Goal: Transaction & Acquisition: Purchase product/service

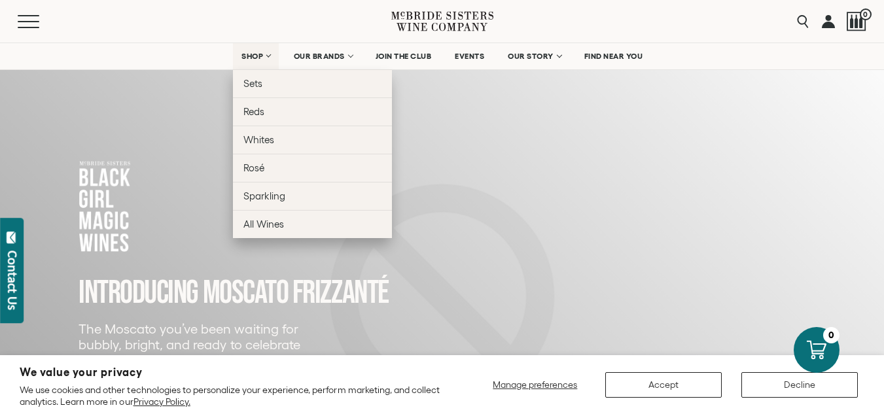
click at [260, 55] on span "SHOP" at bounding box center [253, 56] width 22 height 9
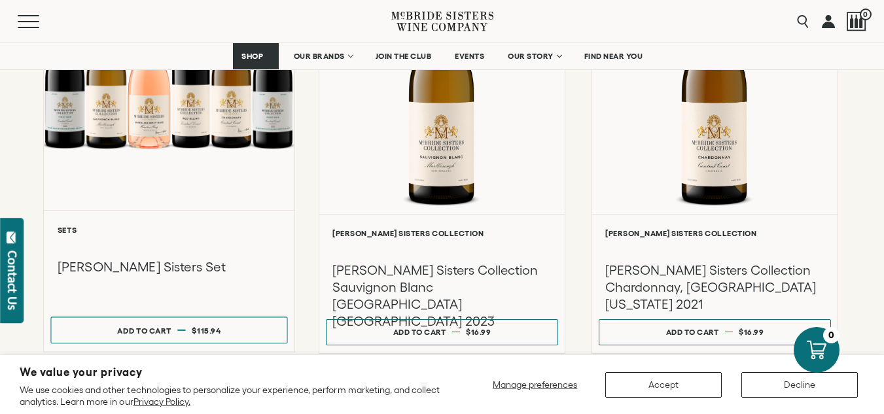
scroll to position [1244, 0]
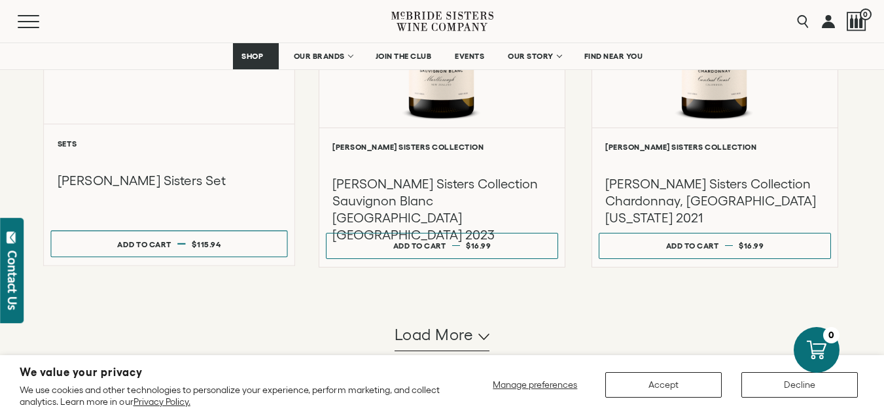
click at [142, 179] on h3 "McBride Sisters Set" at bounding box center [170, 181] width 224 height 18
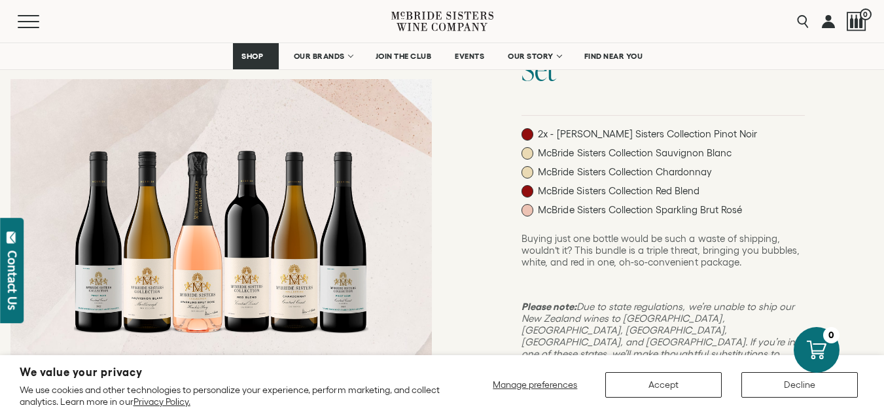
scroll to position [65, 0]
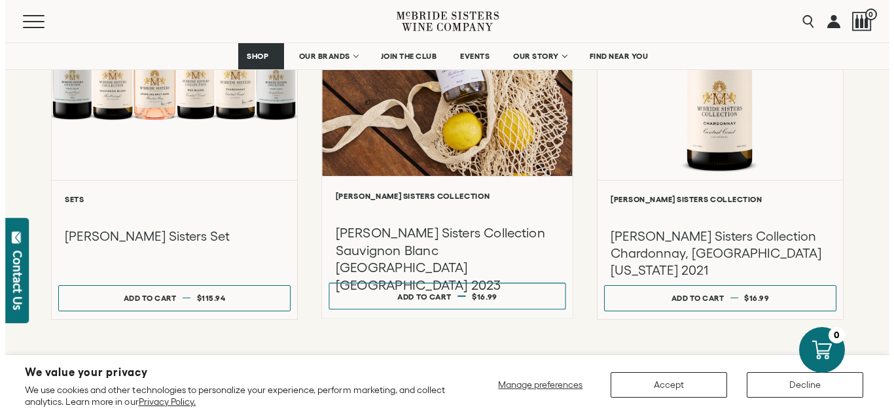
scroll to position [982, 0]
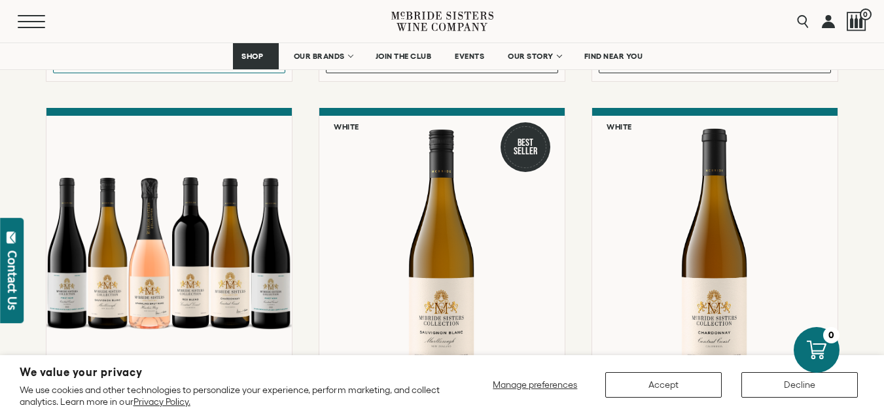
click at [22, 23] on button "Menu" at bounding box center [41, 21] width 47 height 13
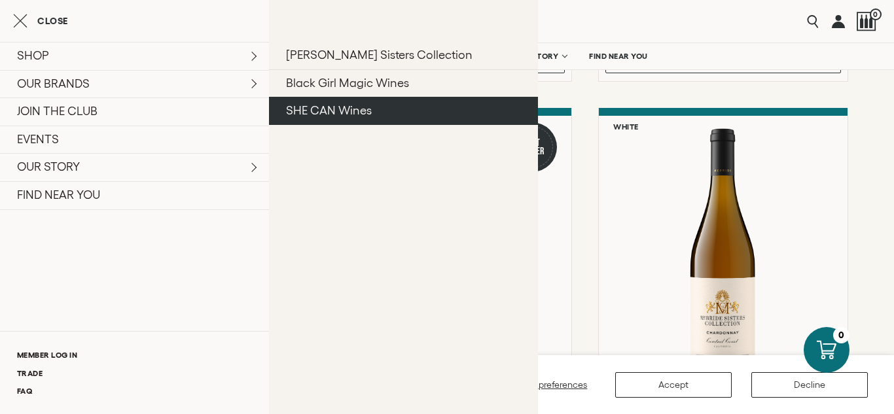
click at [345, 112] on link "SHE CAN Wines" at bounding box center [403, 111] width 269 height 28
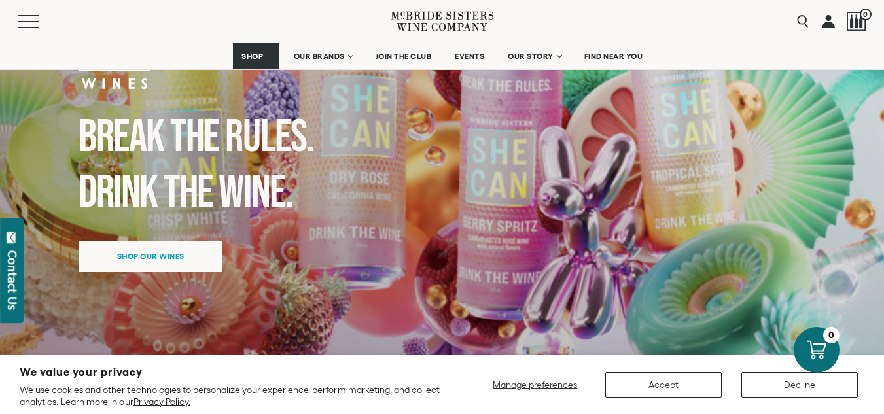
scroll to position [196, 0]
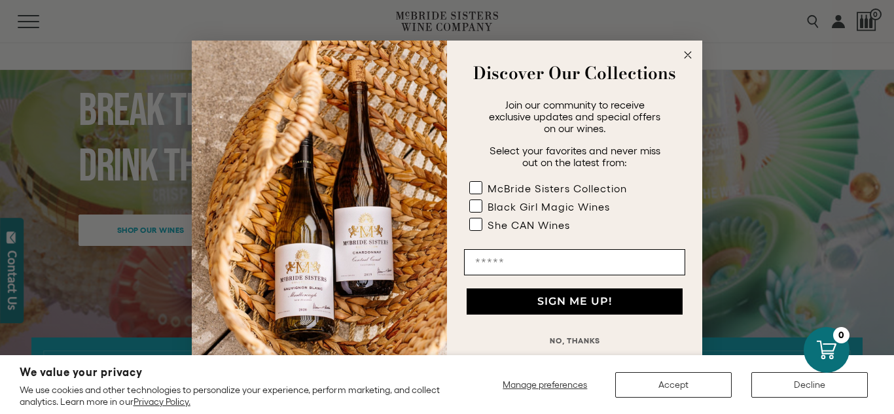
drag, startPoint x: 684, startPoint y: 58, endPoint x: 627, endPoint y: 75, distance: 60.3
click at [683, 56] on circle "Close dialog" at bounding box center [688, 55] width 15 height 15
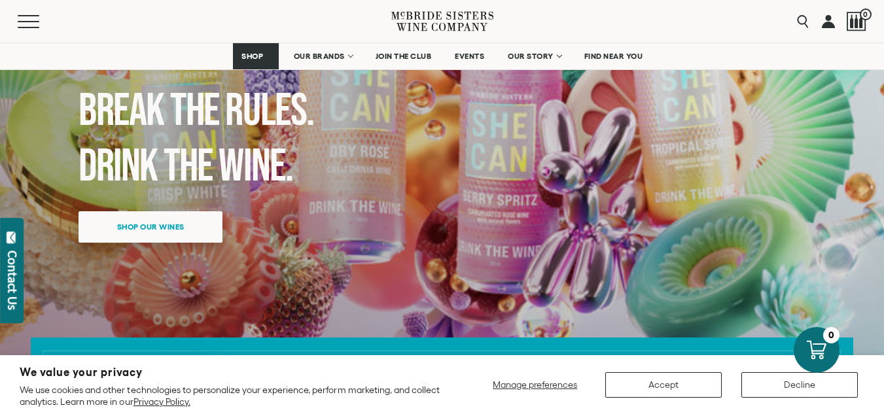
click at [141, 225] on span "Shop our wines" at bounding box center [150, 227] width 113 height 26
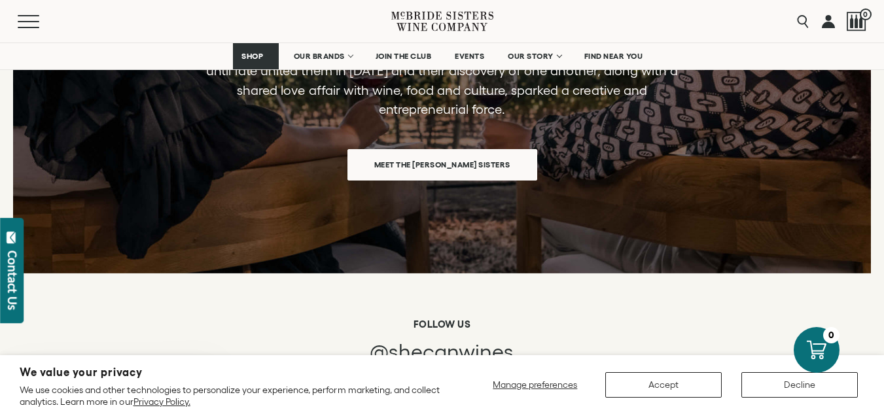
scroll to position [1869, 0]
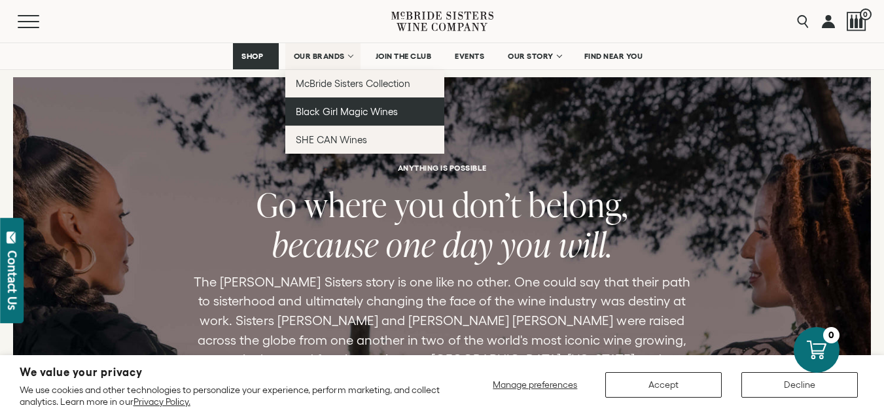
click at [304, 110] on span "Black Girl Magic Wines" at bounding box center [347, 111] width 102 height 11
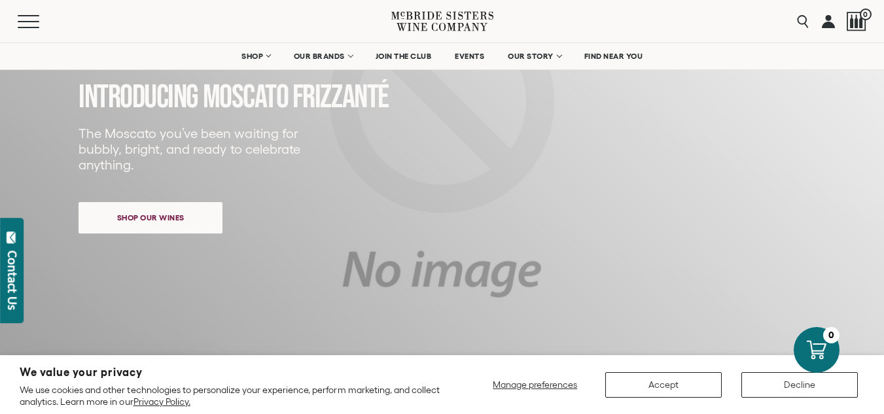
scroll to position [196, 0]
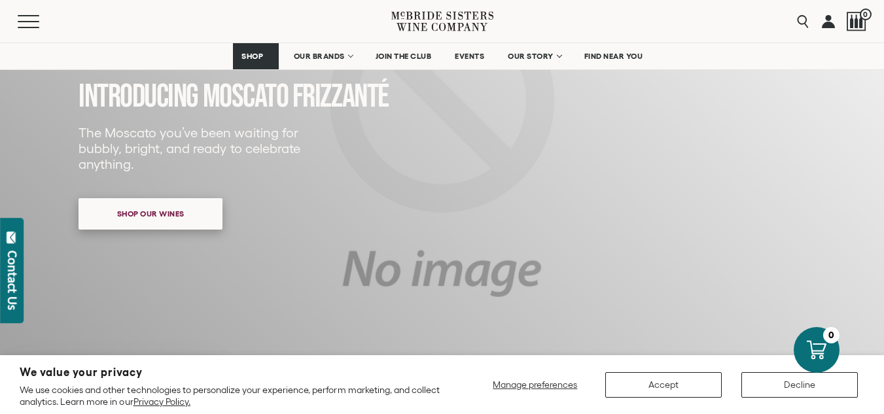
click at [153, 213] on span "Shop our wines" at bounding box center [150, 214] width 113 height 26
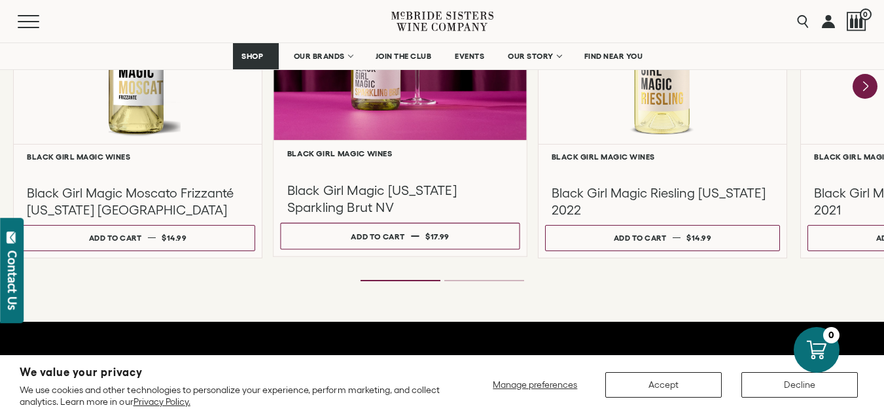
scroll to position [1195, 0]
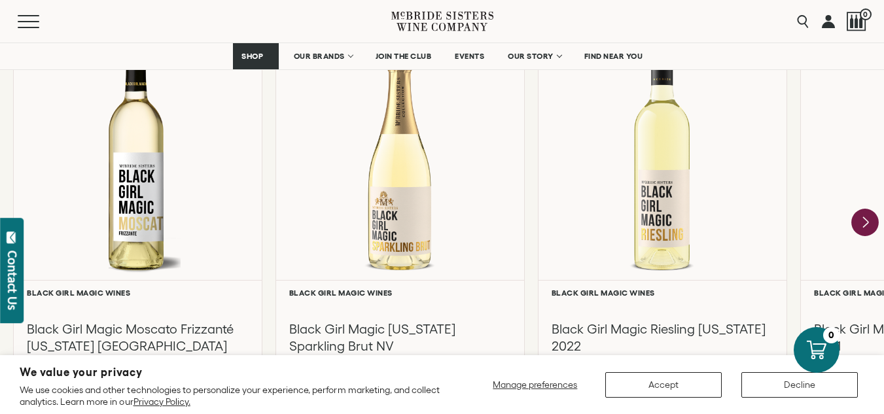
click at [856, 223] on icon "Next" at bounding box center [865, 222] width 27 height 27
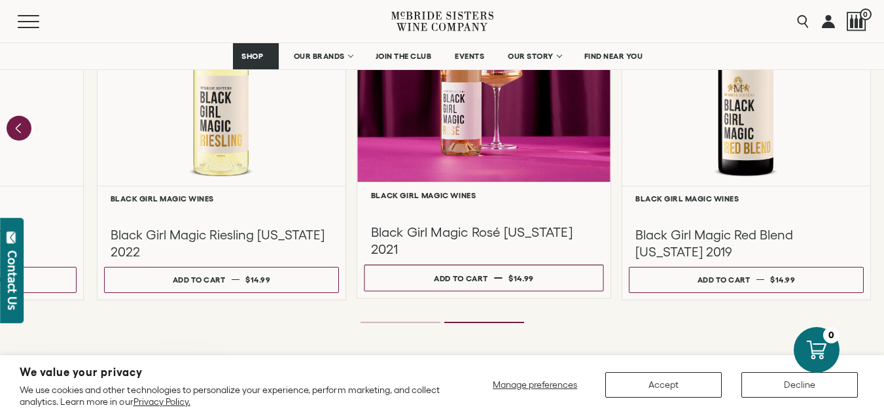
scroll to position [1260, 0]
